Goal: Information Seeking & Learning: Learn about a topic

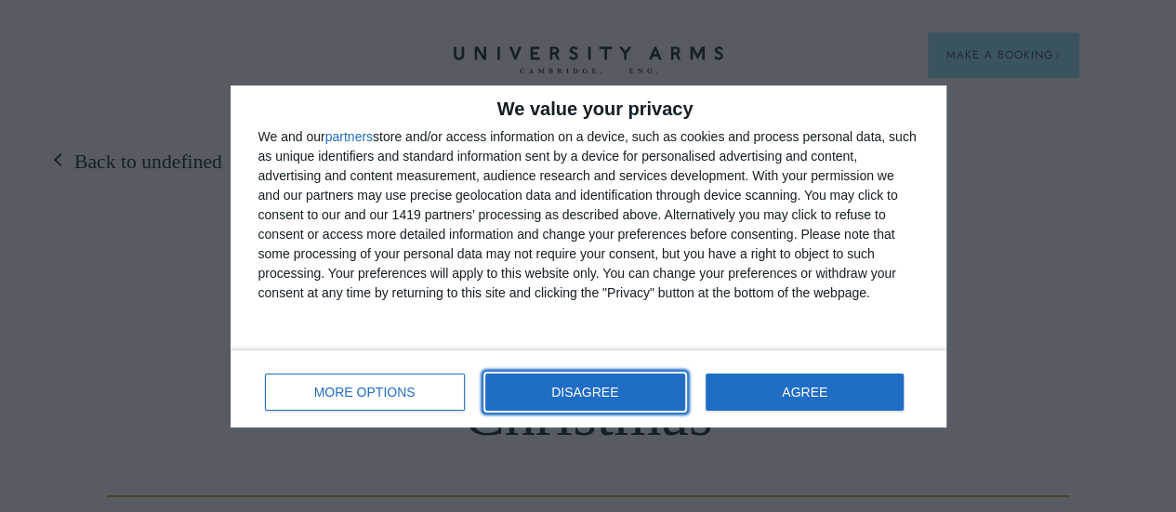
click at [618, 396] on span "DISAGREE" at bounding box center [584, 392] width 67 height 13
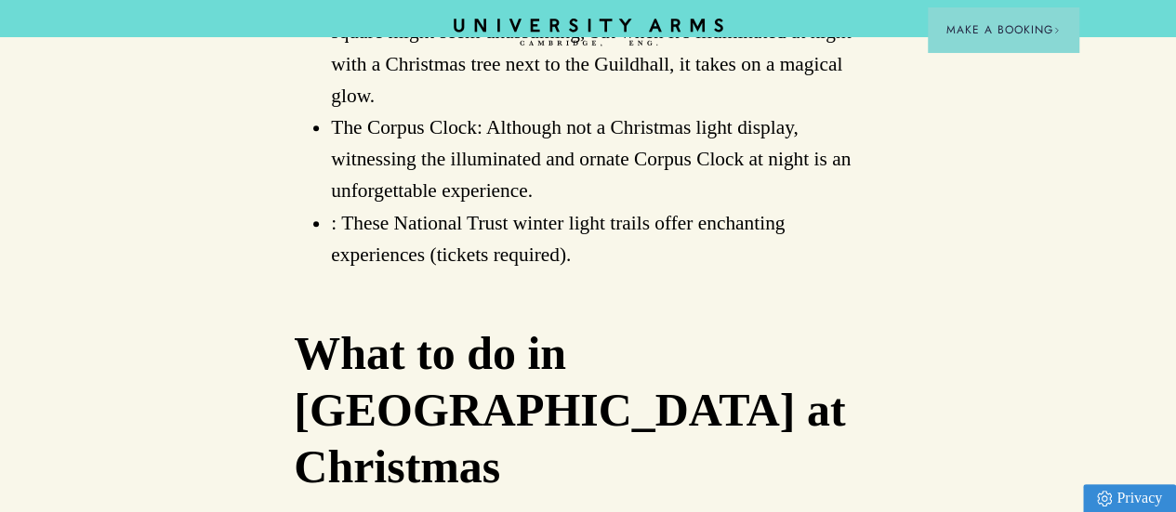
scroll to position [4274, 0]
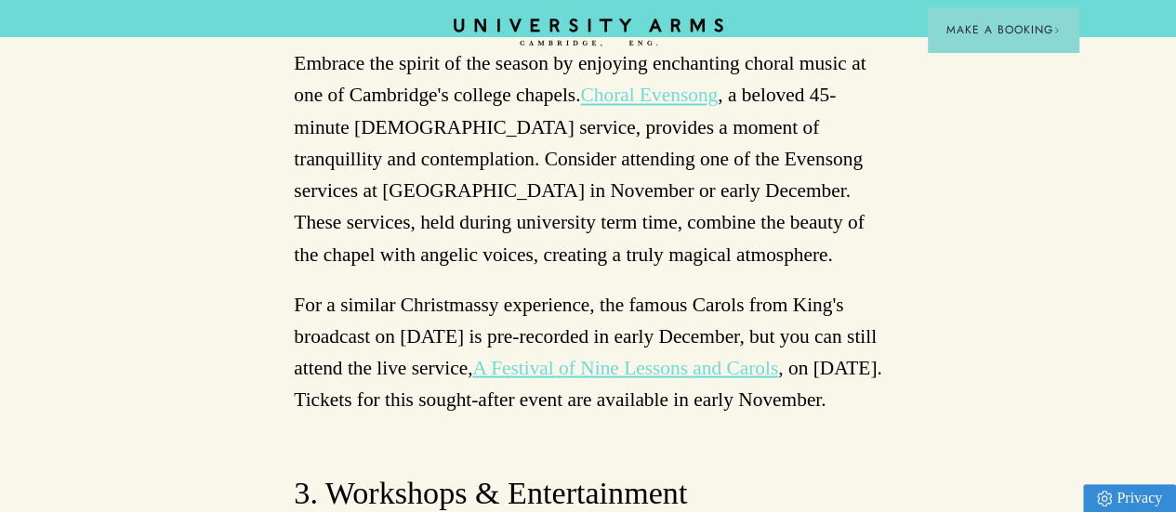
scroll to position [5176, 0]
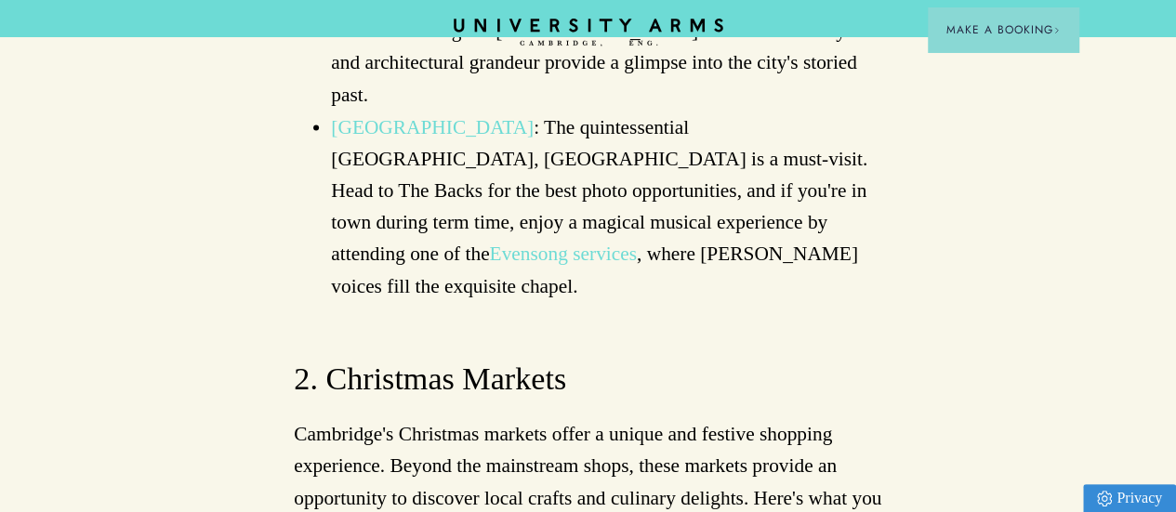
scroll to position [1288, 0]
